Goal: Find contact information: Find contact information

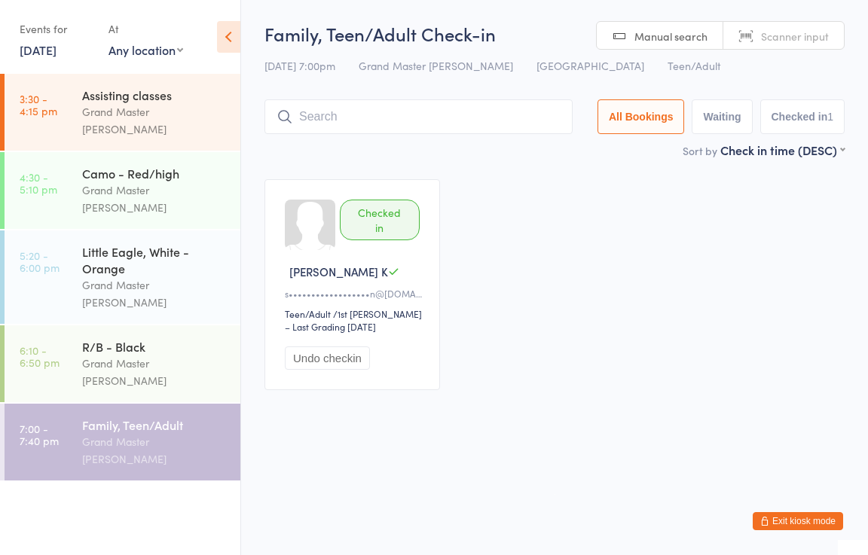
click at [776, 516] on button "Exit kiosk mode" at bounding box center [797, 521] width 90 height 18
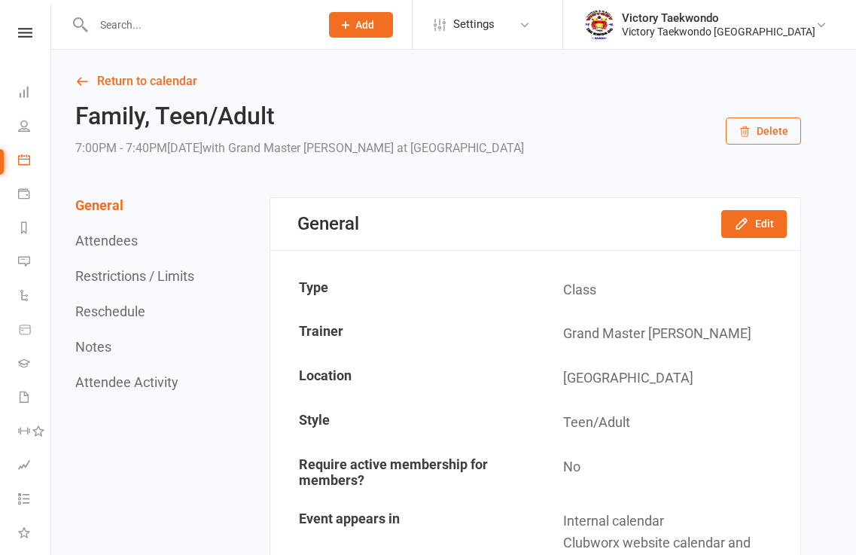
click at [172, 29] on input "text" at bounding box center [199, 24] width 221 height 21
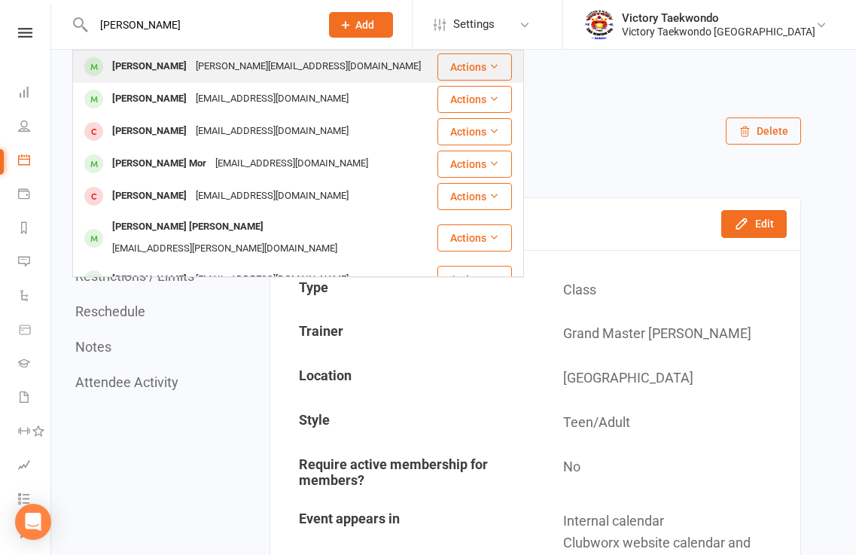
type input "[PERSON_NAME]"
click at [192, 69] on div "[PERSON_NAME][EMAIL_ADDRESS][DOMAIN_NAME]" at bounding box center [308, 67] width 234 height 22
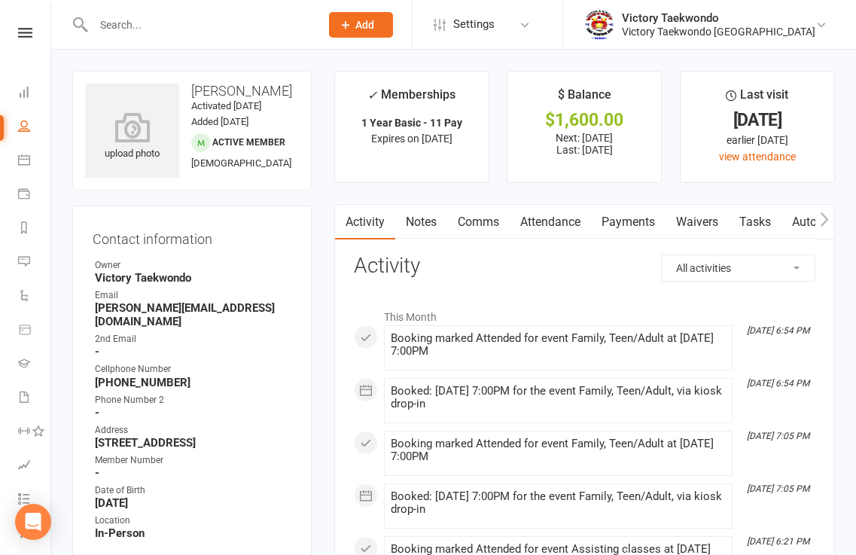
click at [184, 304] on strong "[PERSON_NAME][EMAIL_ADDRESS][DOMAIN_NAME]" at bounding box center [193, 314] width 197 height 27
copy render-form-field "[PERSON_NAME][EMAIL_ADDRESS][DOMAIN_NAME]"
click at [26, 97] on icon at bounding box center [24, 92] width 12 height 12
